Goal: Task Accomplishment & Management: Use online tool/utility

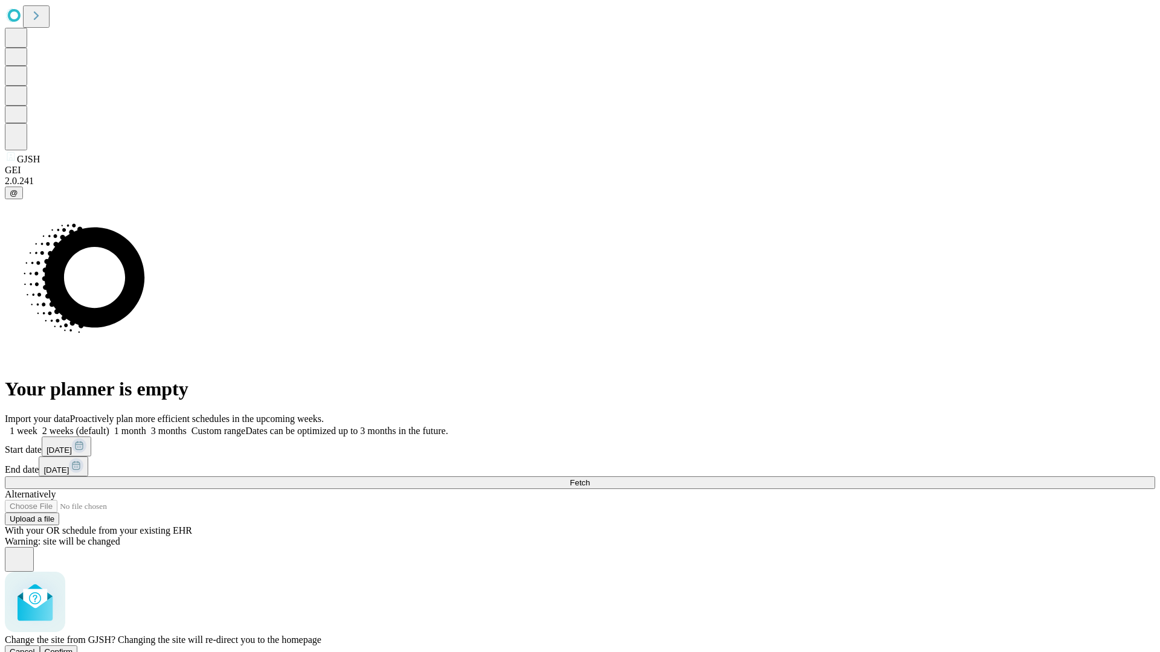
click at [73, 647] on span "Confirm" at bounding box center [59, 651] width 28 height 9
click at [37, 426] on label "1 week" at bounding box center [21, 431] width 33 height 10
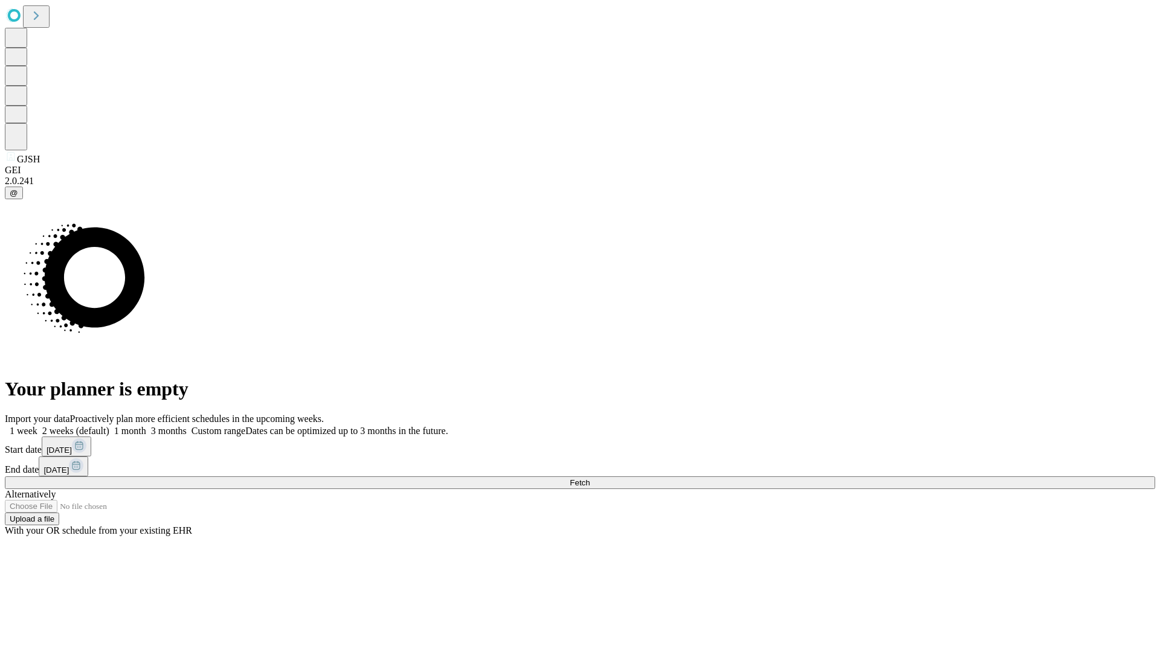
click at [589, 478] on span "Fetch" at bounding box center [580, 482] width 20 height 9
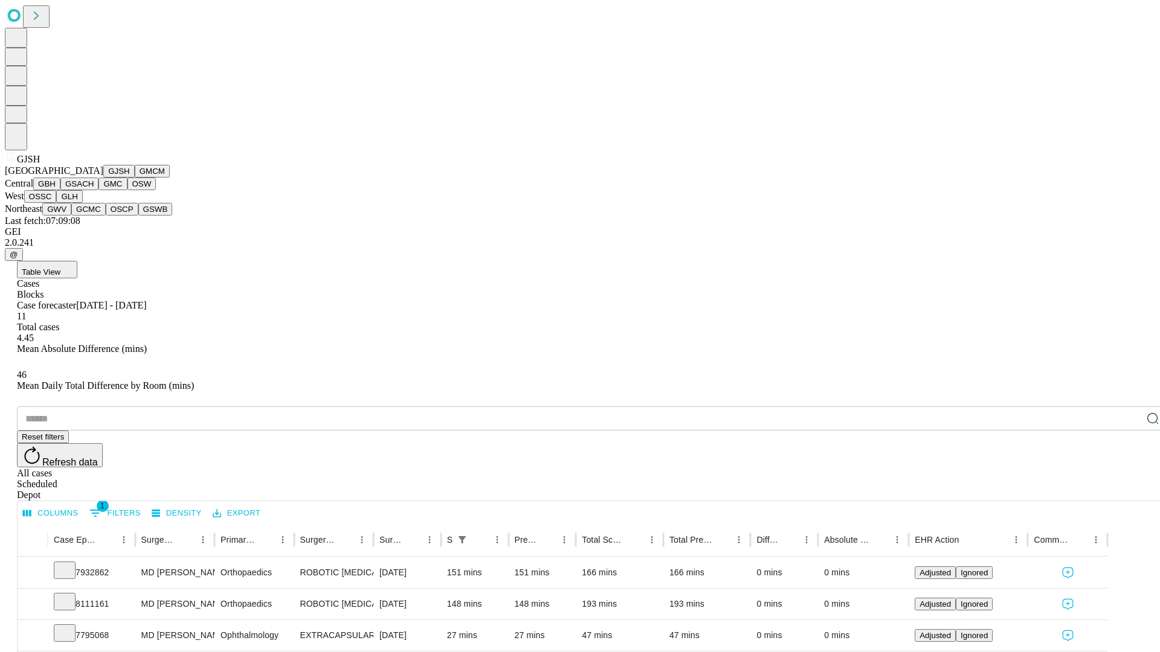
click at [135, 178] on button "GMCM" at bounding box center [152, 171] width 35 height 13
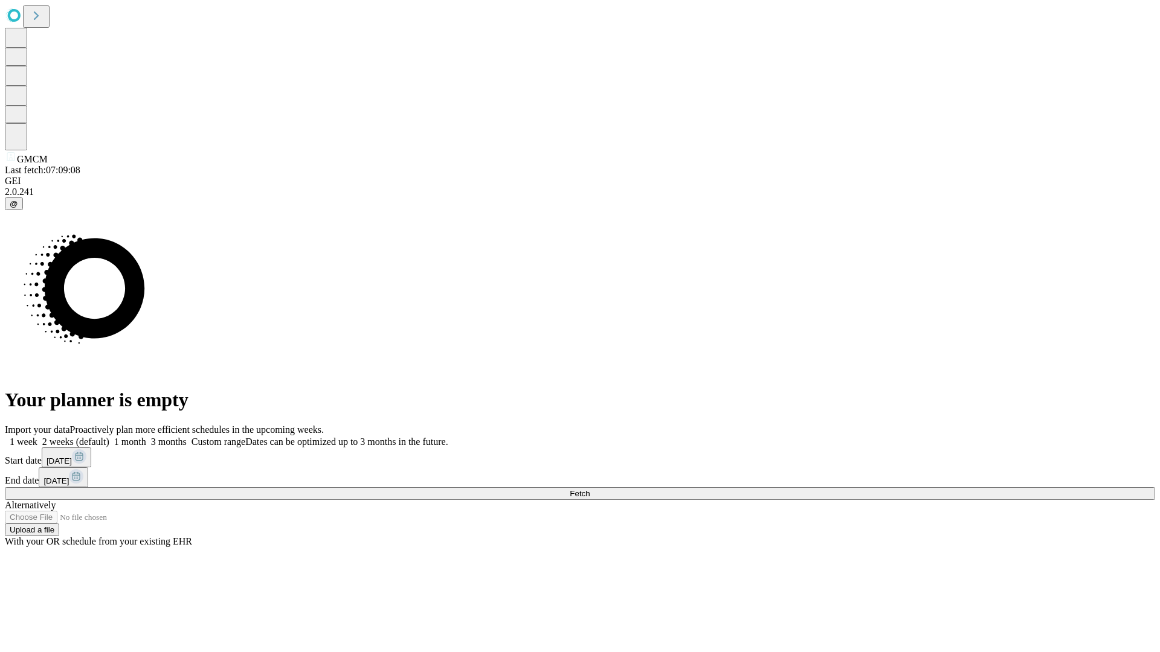
click at [37, 437] on label "1 week" at bounding box center [21, 442] width 33 height 10
click at [589, 489] on span "Fetch" at bounding box center [580, 493] width 20 height 9
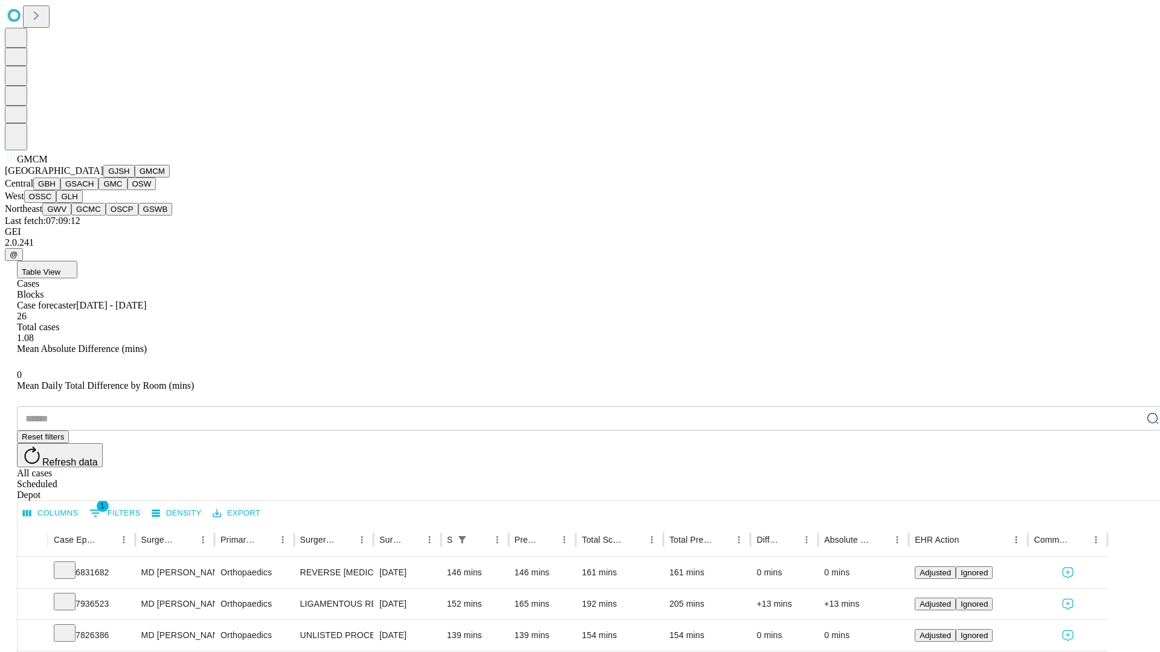
click at [60, 190] on button "GBH" at bounding box center [46, 184] width 27 height 13
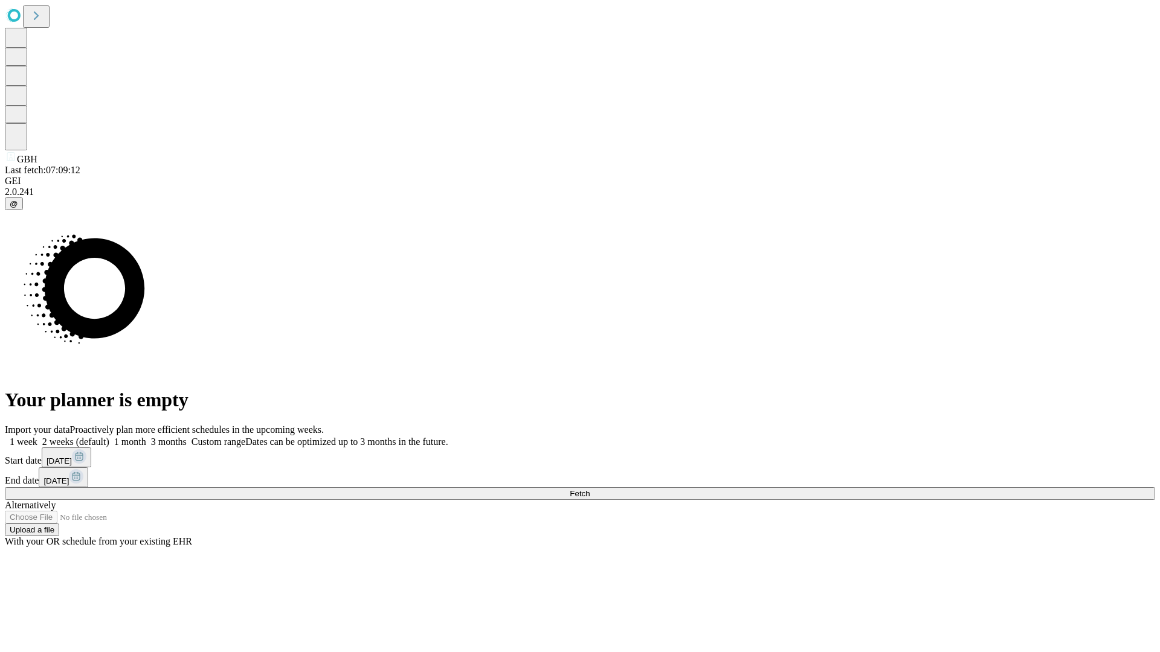
click at [37, 437] on label "1 week" at bounding box center [21, 442] width 33 height 10
click at [589, 489] on span "Fetch" at bounding box center [580, 493] width 20 height 9
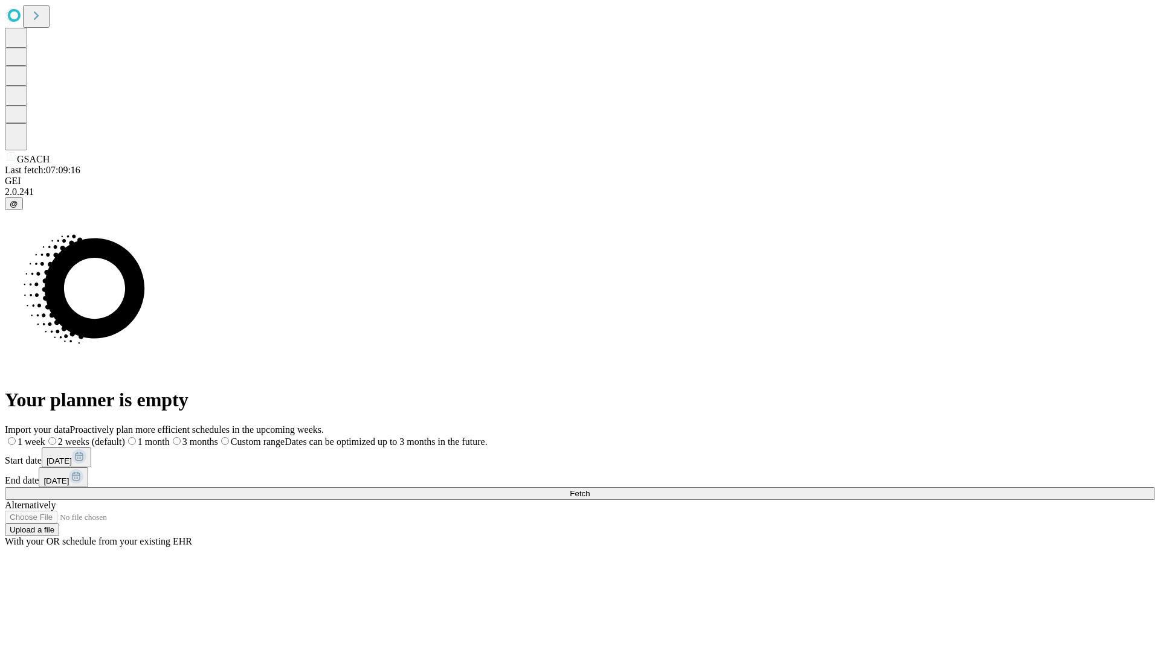
click at [45, 437] on label "1 week" at bounding box center [25, 442] width 40 height 10
click at [589, 489] on span "Fetch" at bounding box center [580, 493] width 20 height 9
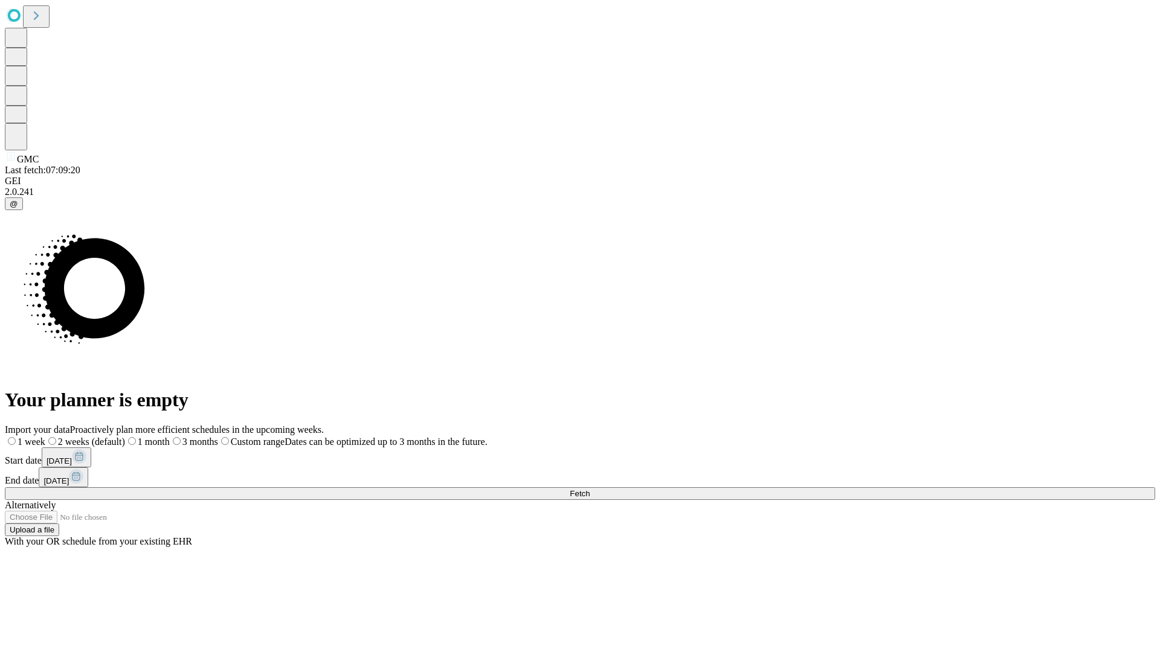
click at [45, 437] on label "1 week" at bounding box center [25, 442] width 40 height 10
click at [589, 489] on span "Fetch" at bounding box center [580, 493] width 20 height 9
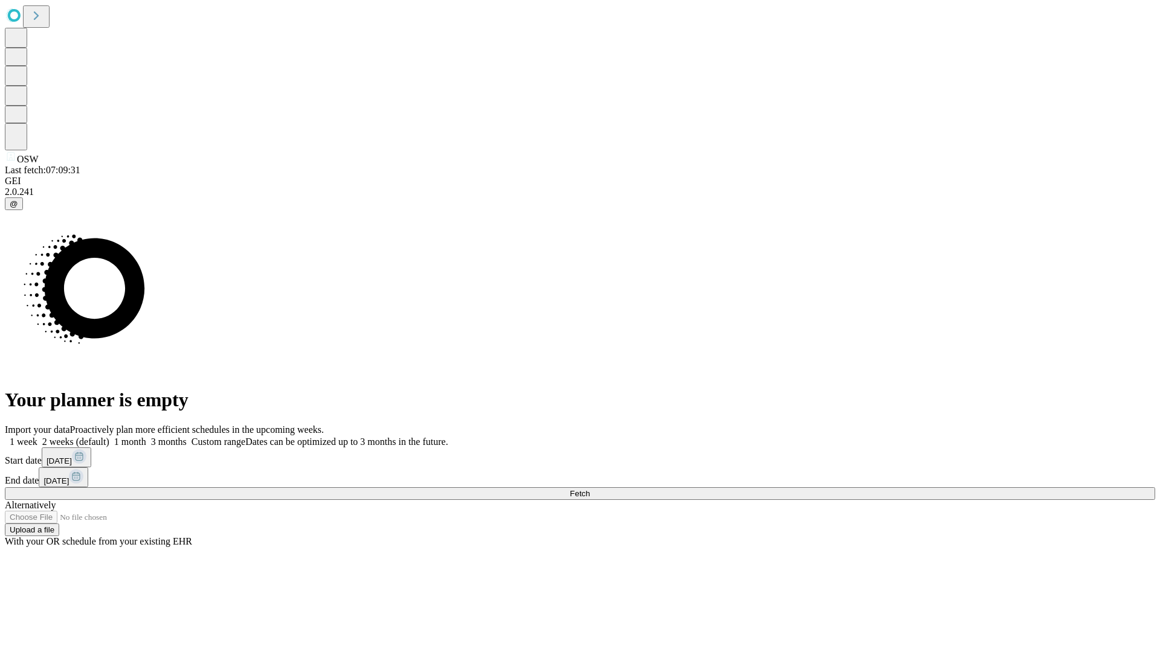
click at [589, 489] on span "Fetch" at bounding box center [580, 493] width 20 height 9
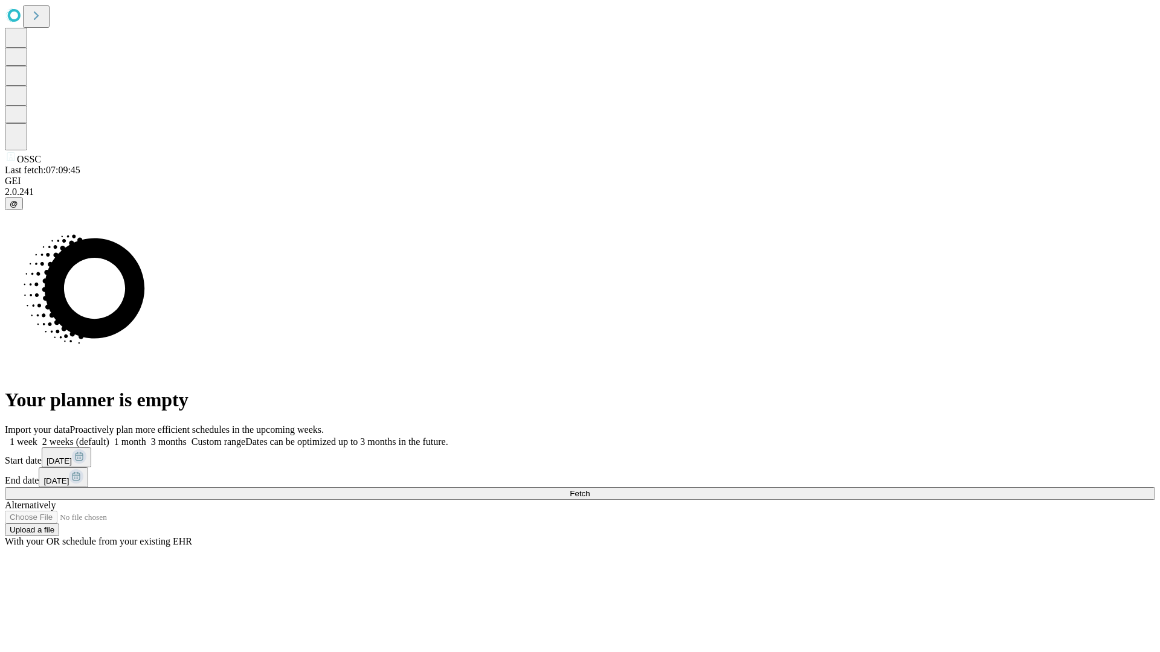
click at [37, 437] on label "1 week" at bounding box center [21, 442] width 33 height 10
click at [589, 489] on span "Fetch" at bounding box center [580, 493] width 20 height 9
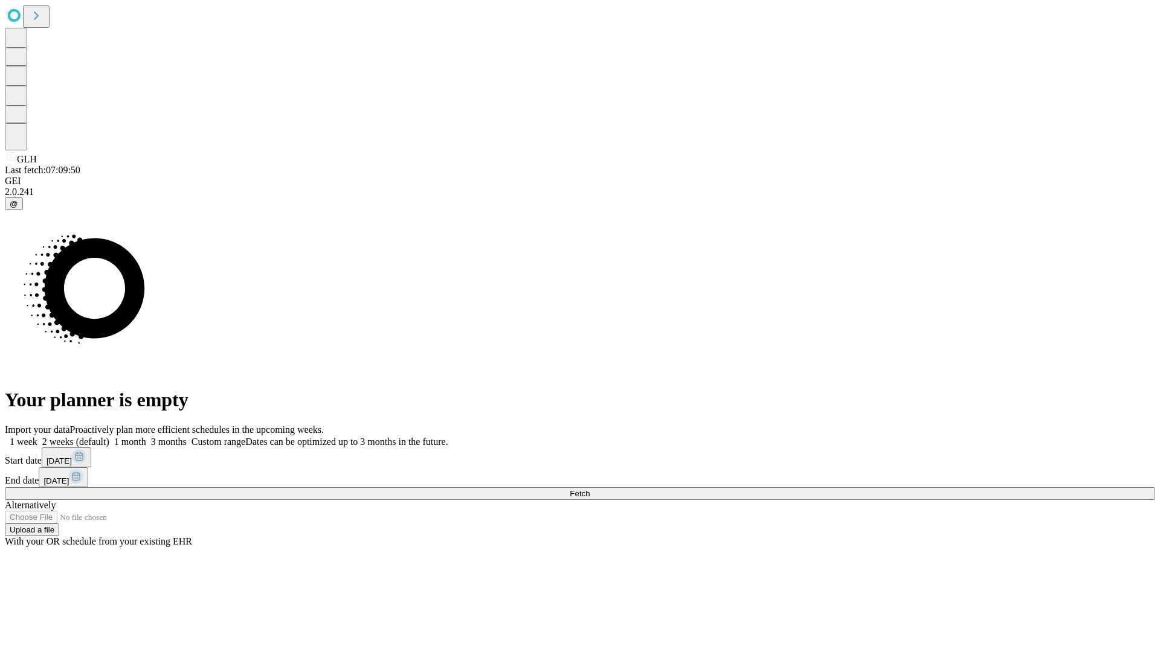
click at [37, 437] on label "1 week" at bounding box center [21, 442] width 33 height 10
click at [589, 489] on span "Fetch" at bounding box center [580, 493] width 20 height 9
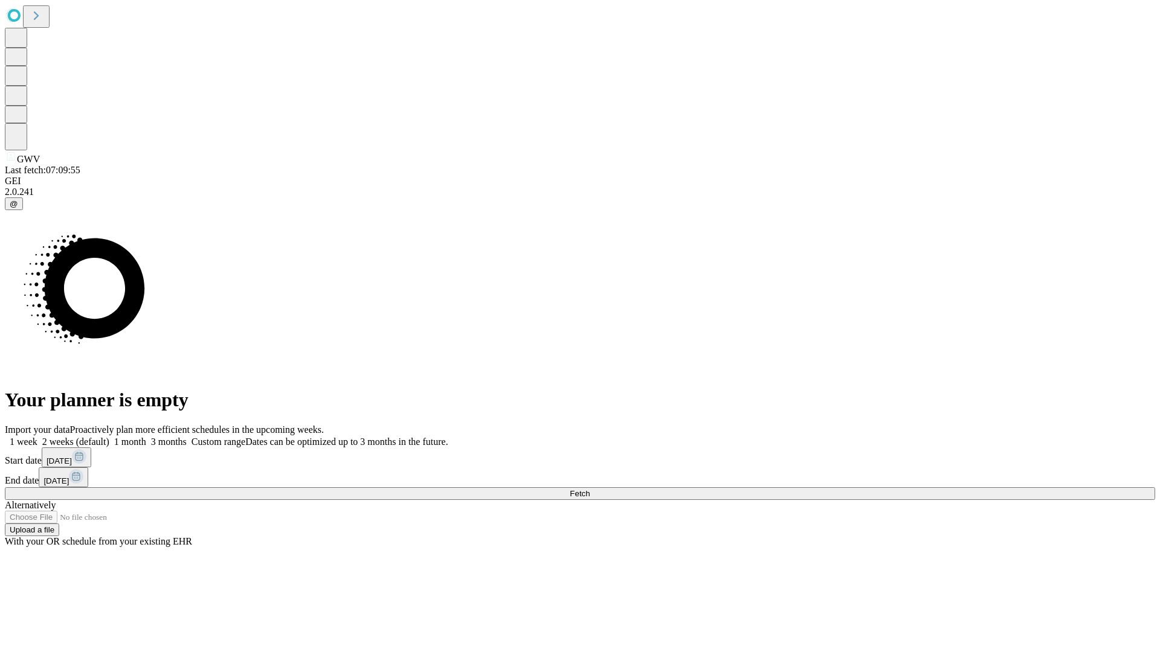
click at [37, 437] on label "1 week" at bounding box center [21, 442] width 33 height 10
click at [589, 489] on span "Fetch" at bounding box center [580, 493] width 20 height 9
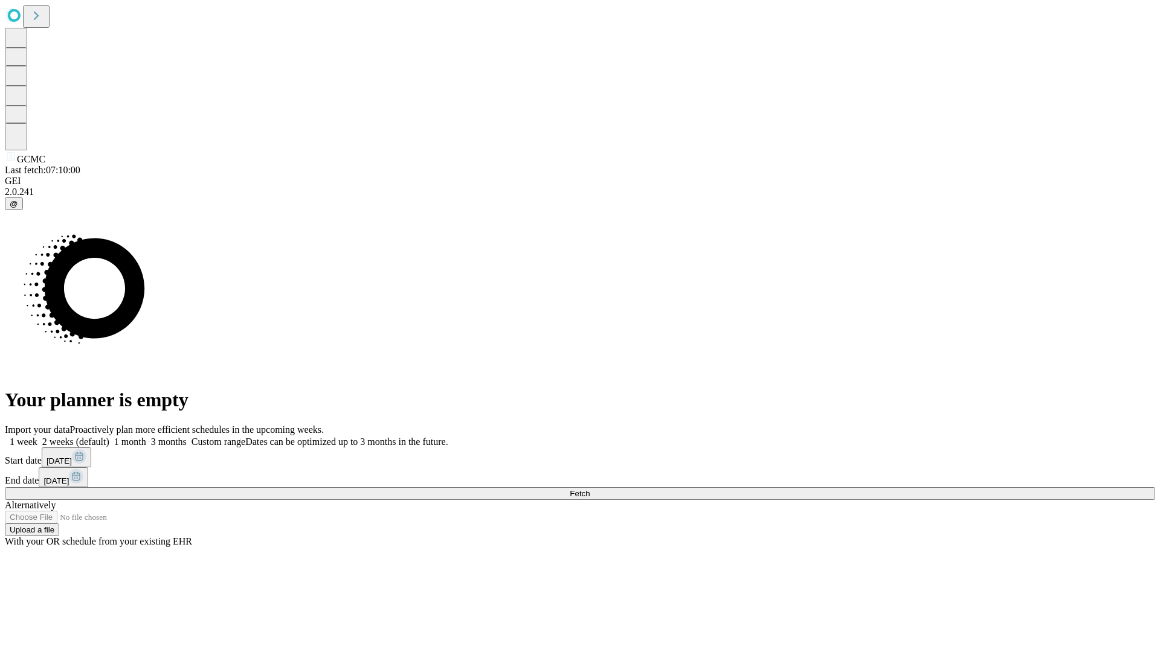
click at [37, 437] on label "1 week" at bounding box center [21, 442] width 33 height 10
click at [589, 489] on span "Fetch" at bounding box center [580, 493] width 20 height 9
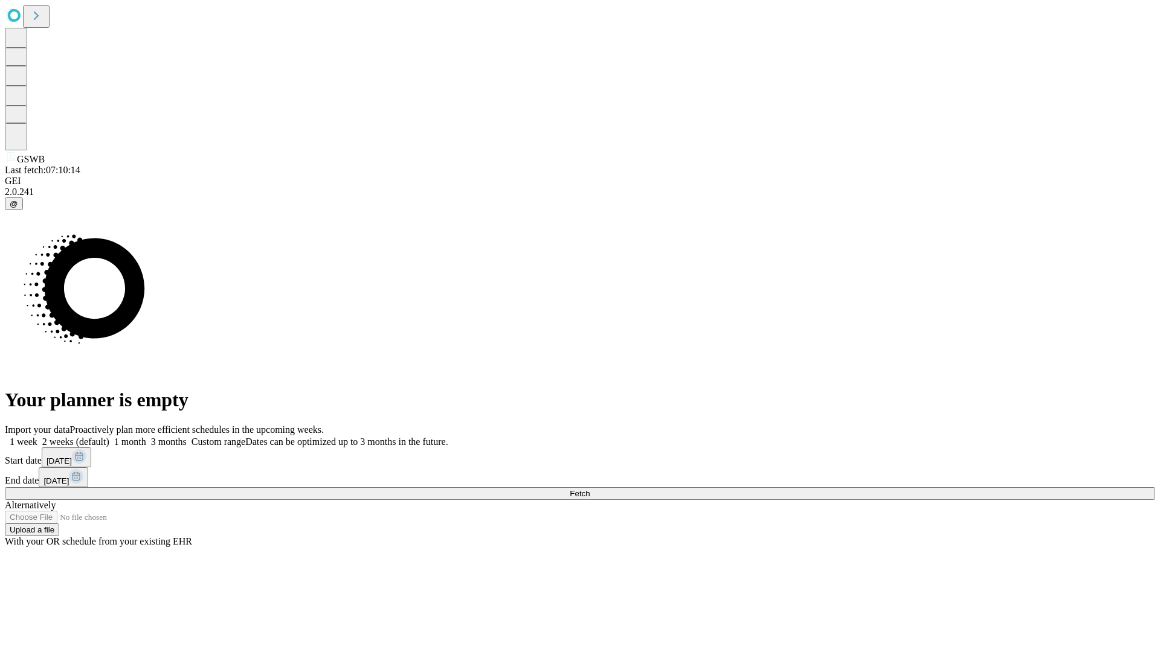
click at [37, 437] on label "1 week" at bounding box center [21, 442] width 33 height 10
click at [589, 489] on span "Fetch" at bounding box center [580, 493] width 20 height 9
